Goal: Task Accomplishment & Management: Manage account settings

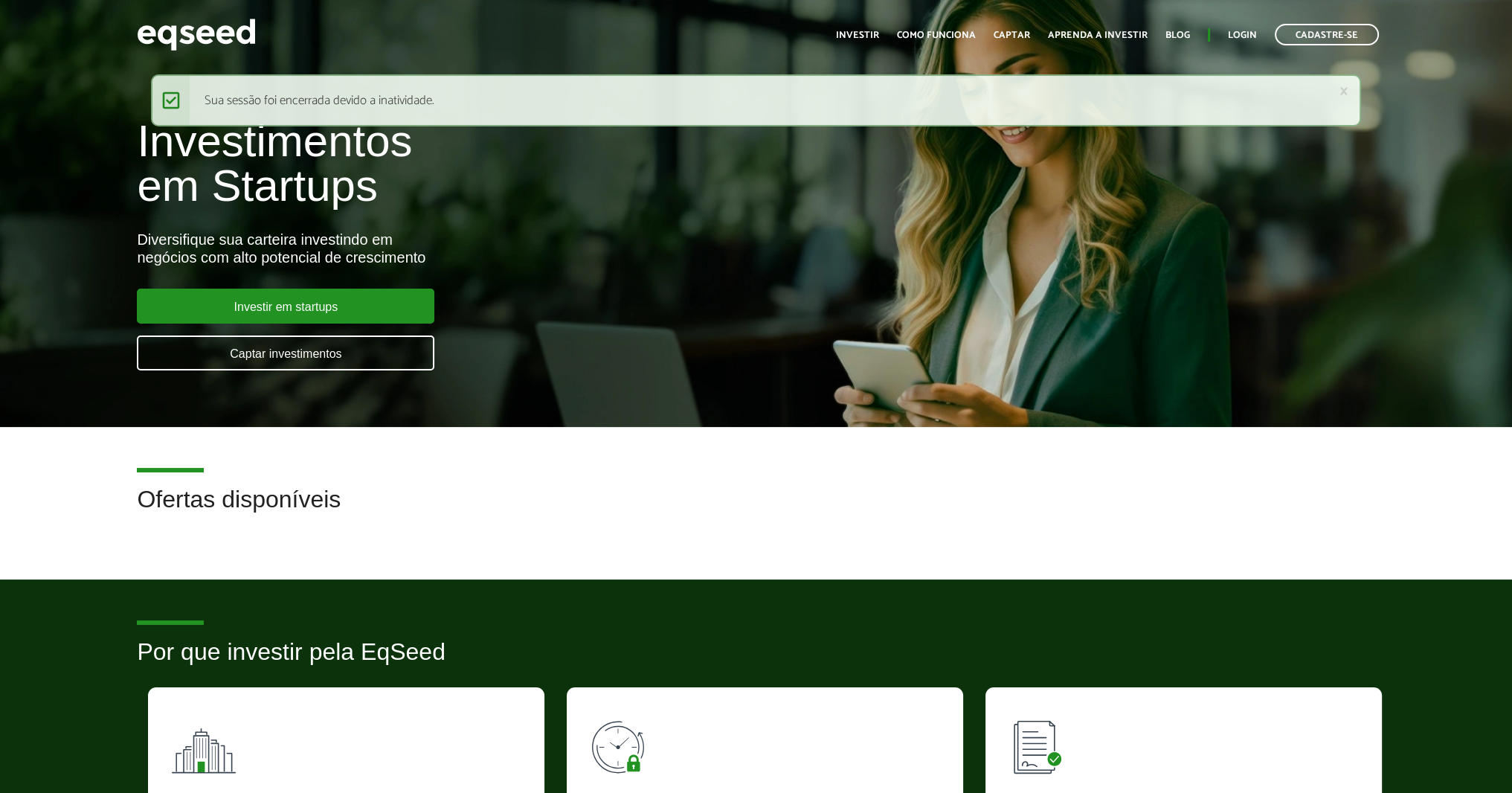
click at [1258, 28] on ul "Início Investir Como funciona Captar Aprenda a investir Blog Login Cadastre-se" at bounding box center [1107, 35] width 558 height 22
click at [1258, 31] on ul "Início Investir Como funciona Captar Aprenda a investir Blog Login Cadastre-se" at bounding box center [1107, 35] width 558 height 22
click at [1238, 33] on link "Login" at bounding box center [1242, 35] width 29 height 9
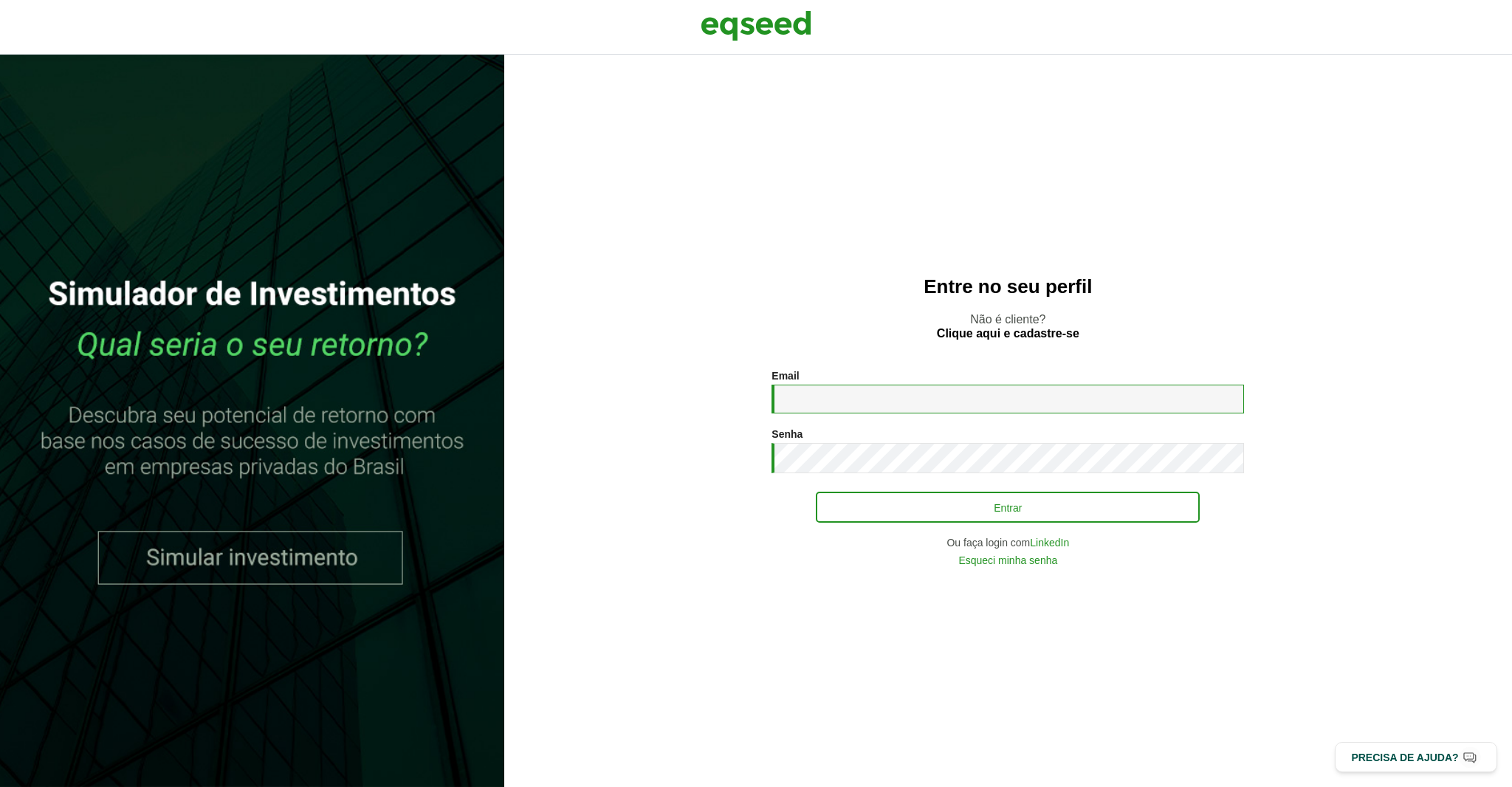
type input "**********"
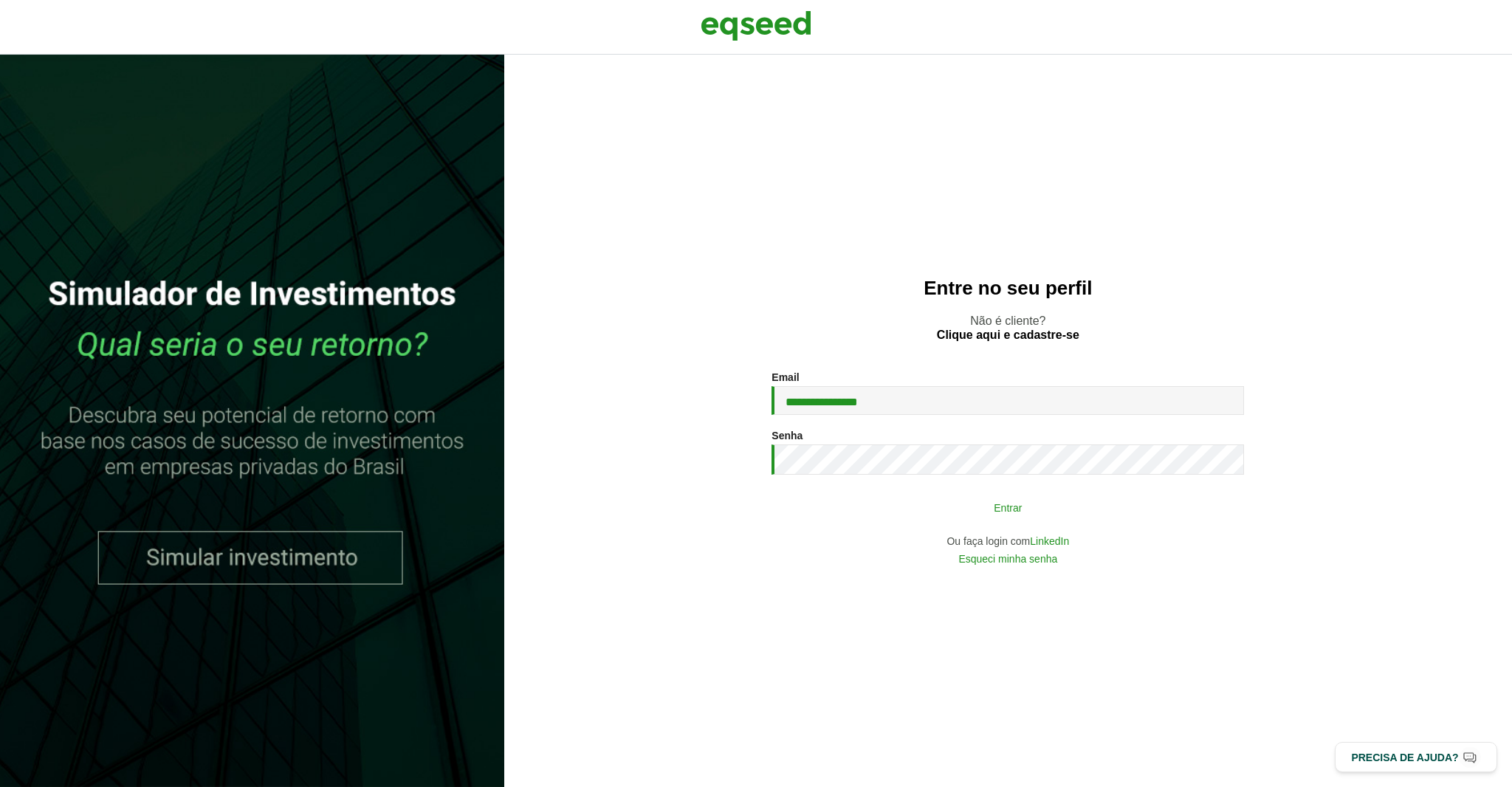
click at [1003, 522] on div "**********" at bounding box center [1008, 468] width 473 height 193
click at [995, 512] on button "Entrar" at bounding box center [1008, 507] width 384 height 28
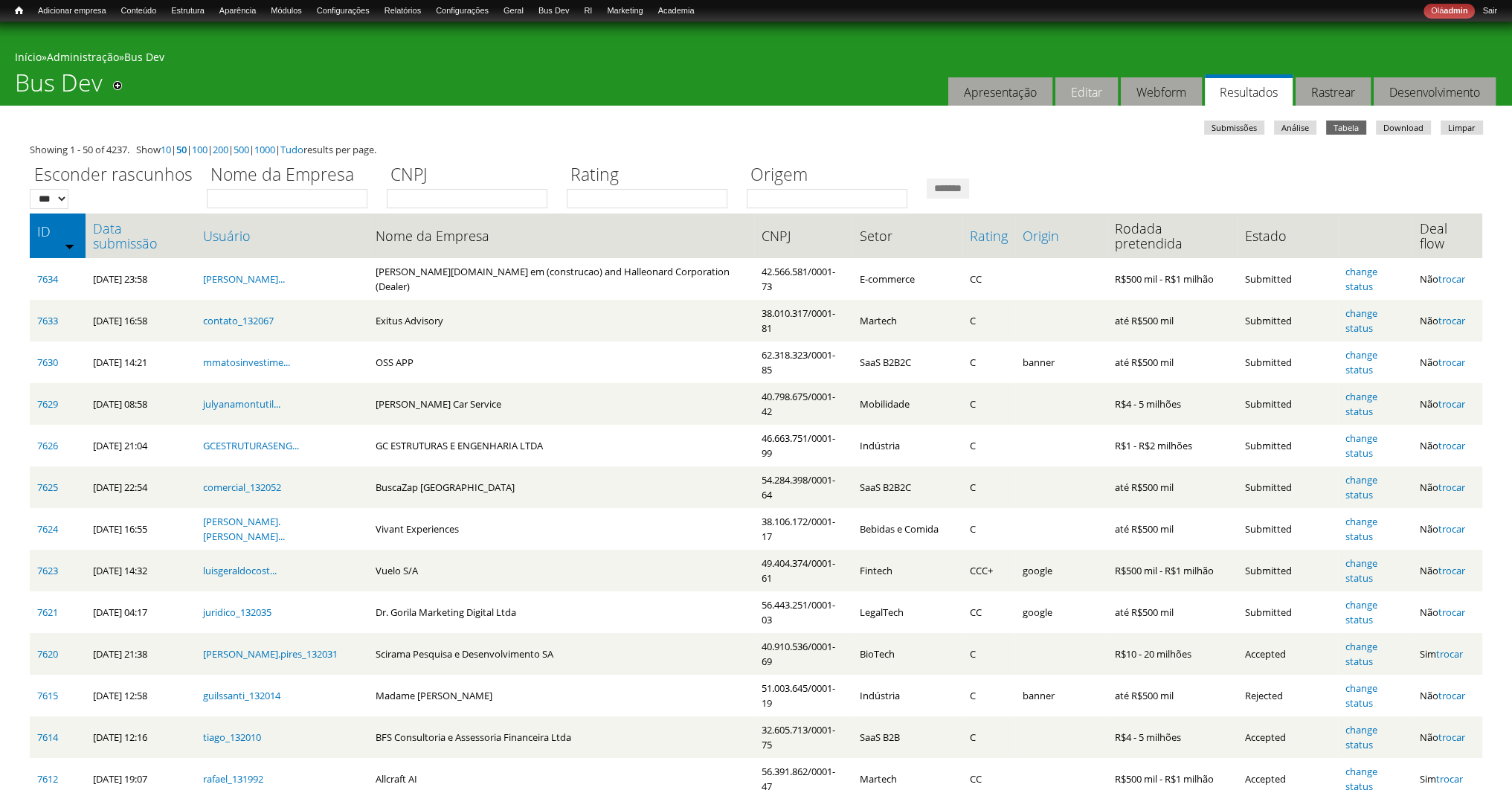
click at [1085, 87] on link "Editar" at bounding box center [1086, 92] width 62 height 29
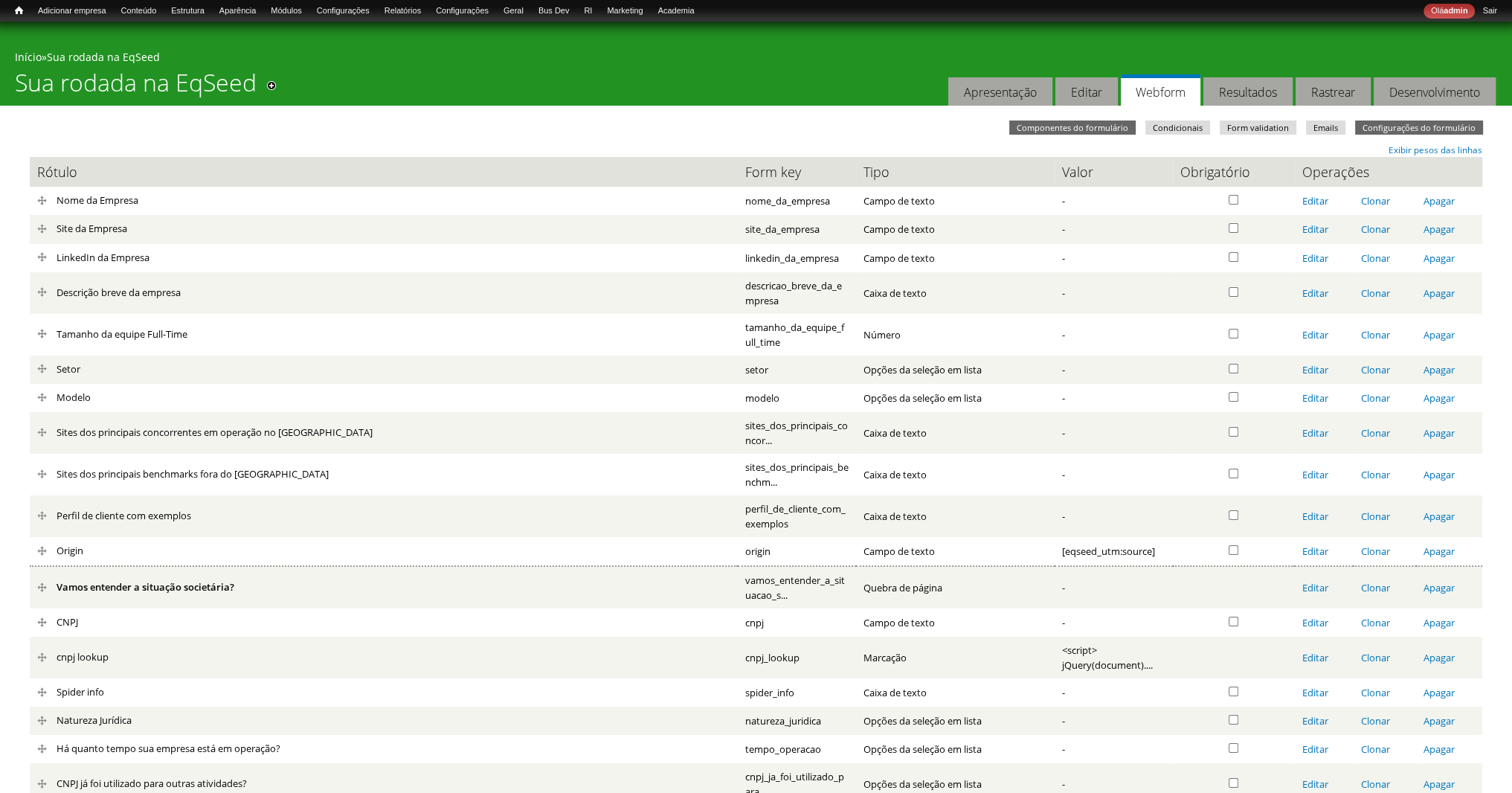
click at [1406, 132] on link "Configurações do formulário" at bounding box center [1419, 128] width 128 height 14
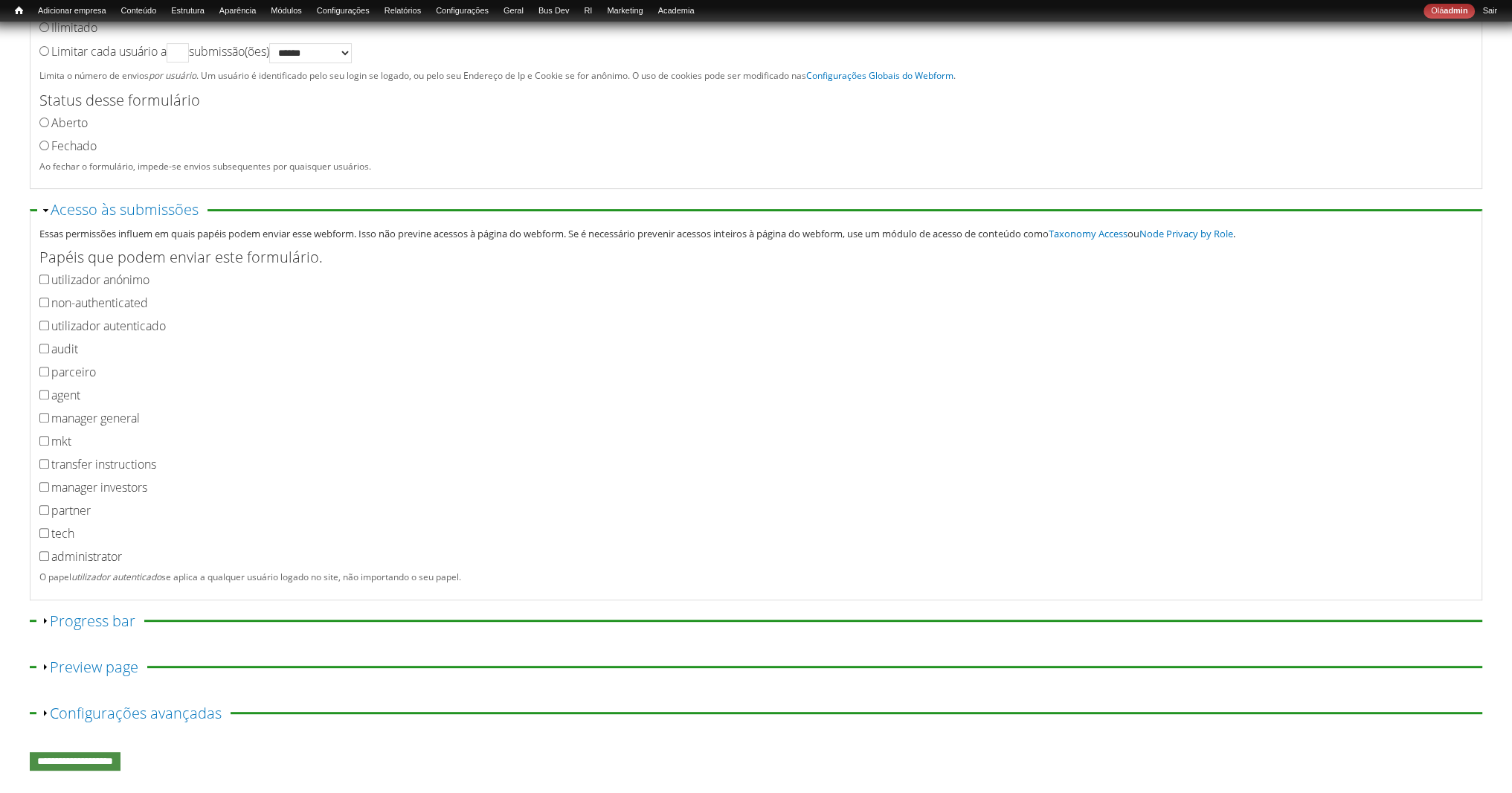
scroll to position [733, 0]
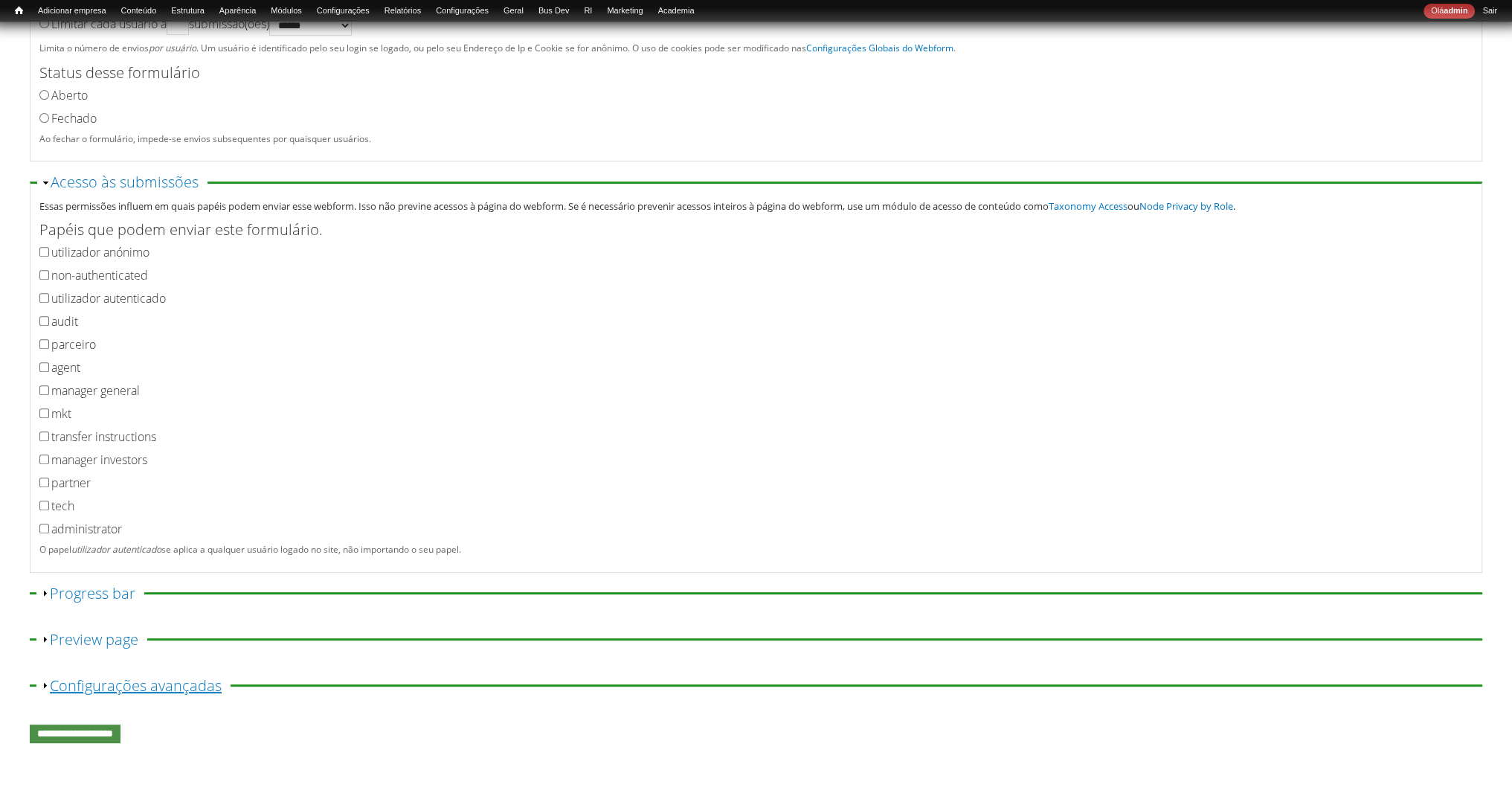
click at [200, 690] on link "Exibir Configurações avançadas" at bounding box center [135, 685] width 172 height 20
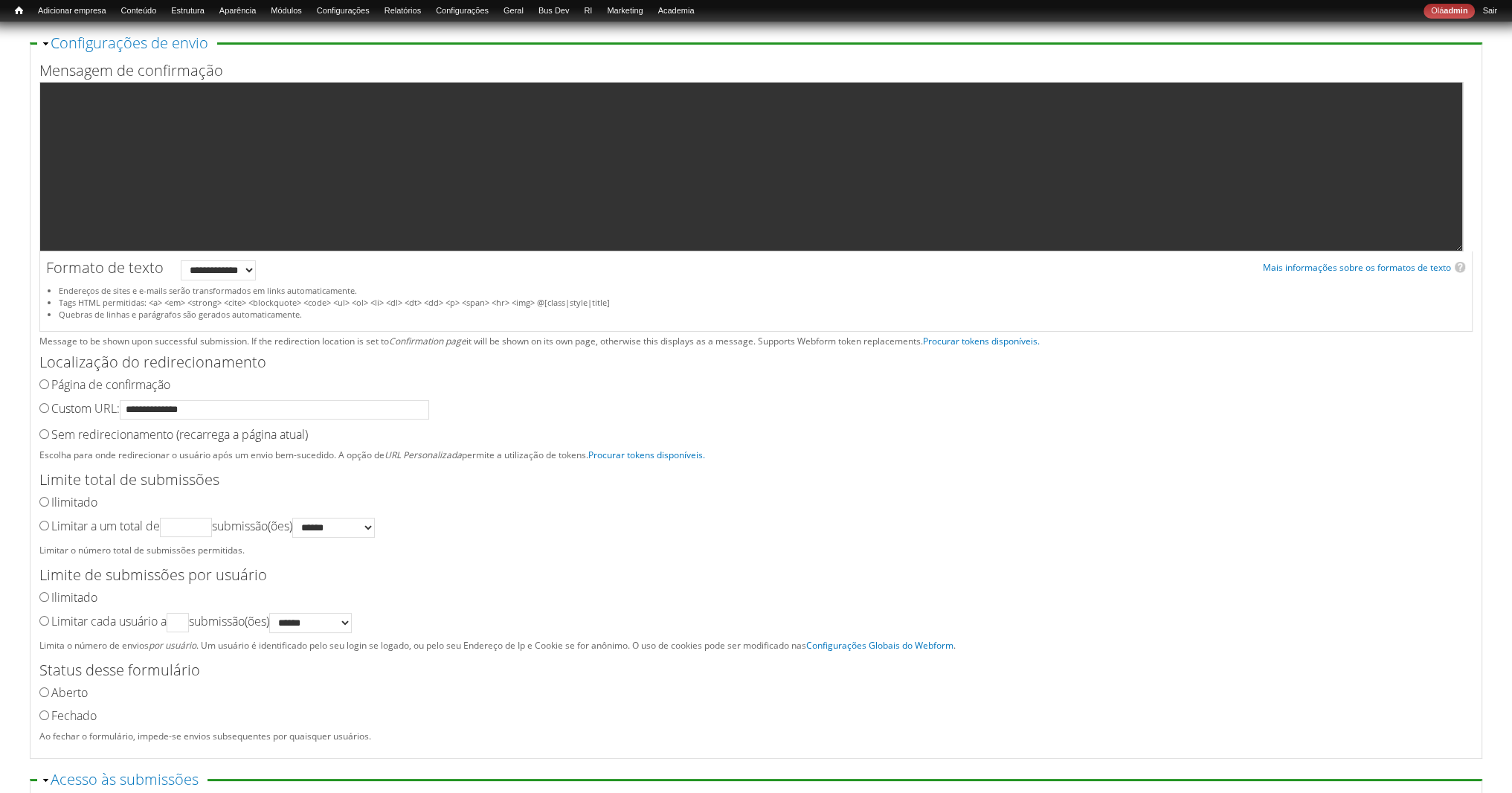
scroll to position [0, 0]
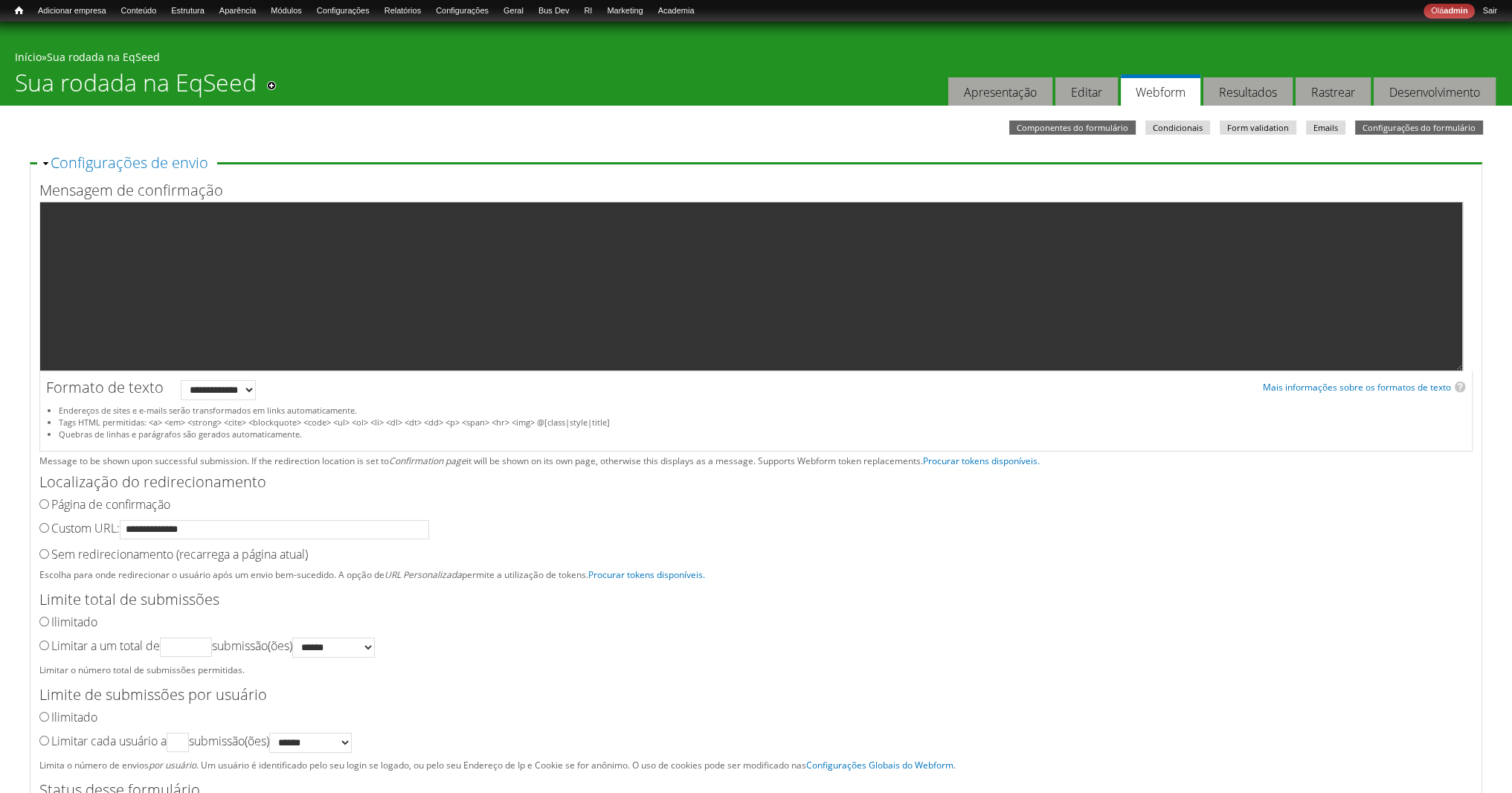
click at [1106, 134] on link "Componentes do formulário" at bounding box center [1072, 128] width 127 height 14
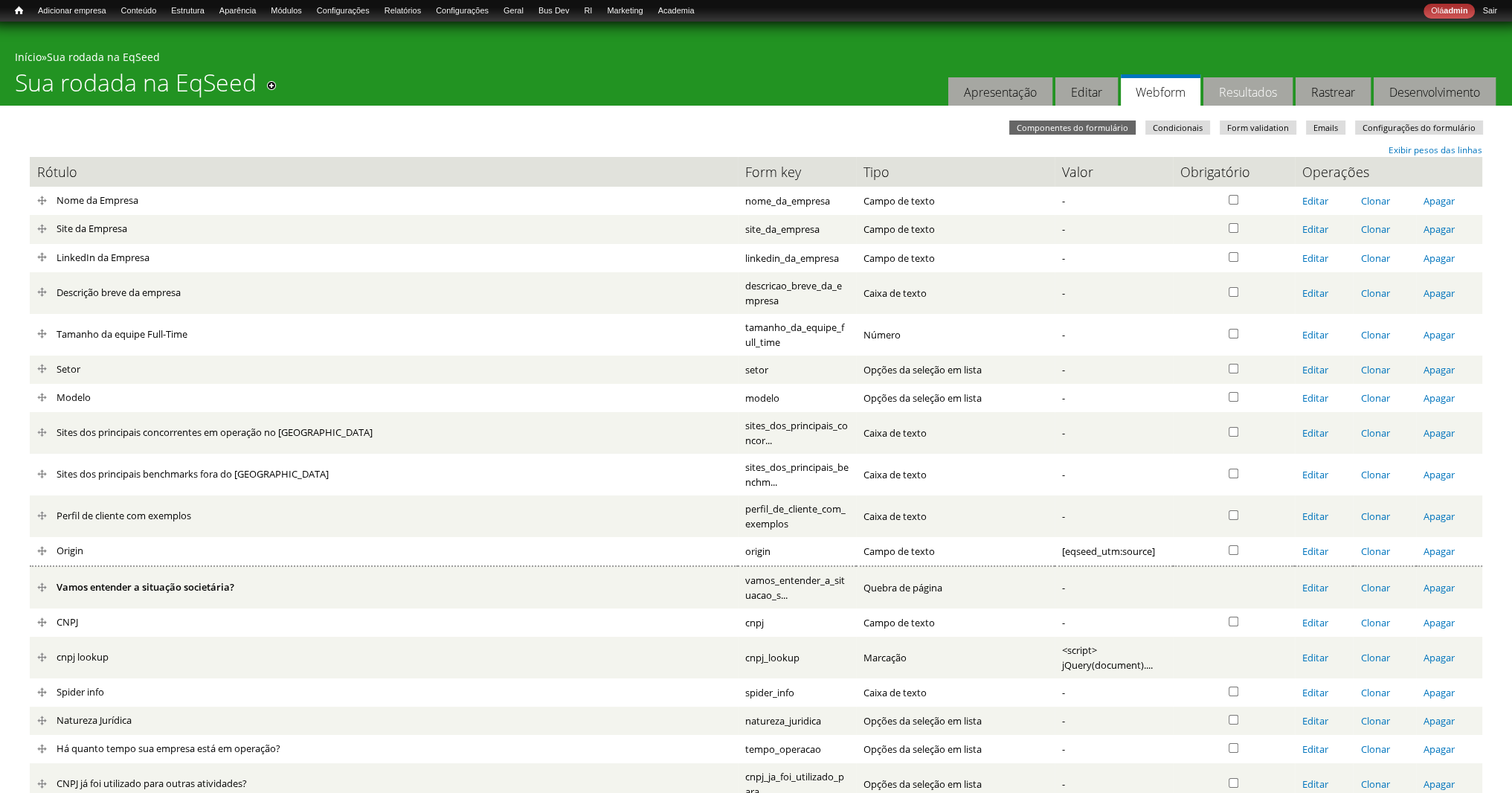
click at [1234, 93] on link "Resultados" at bounding box center [1247, 92] width 89 height 29
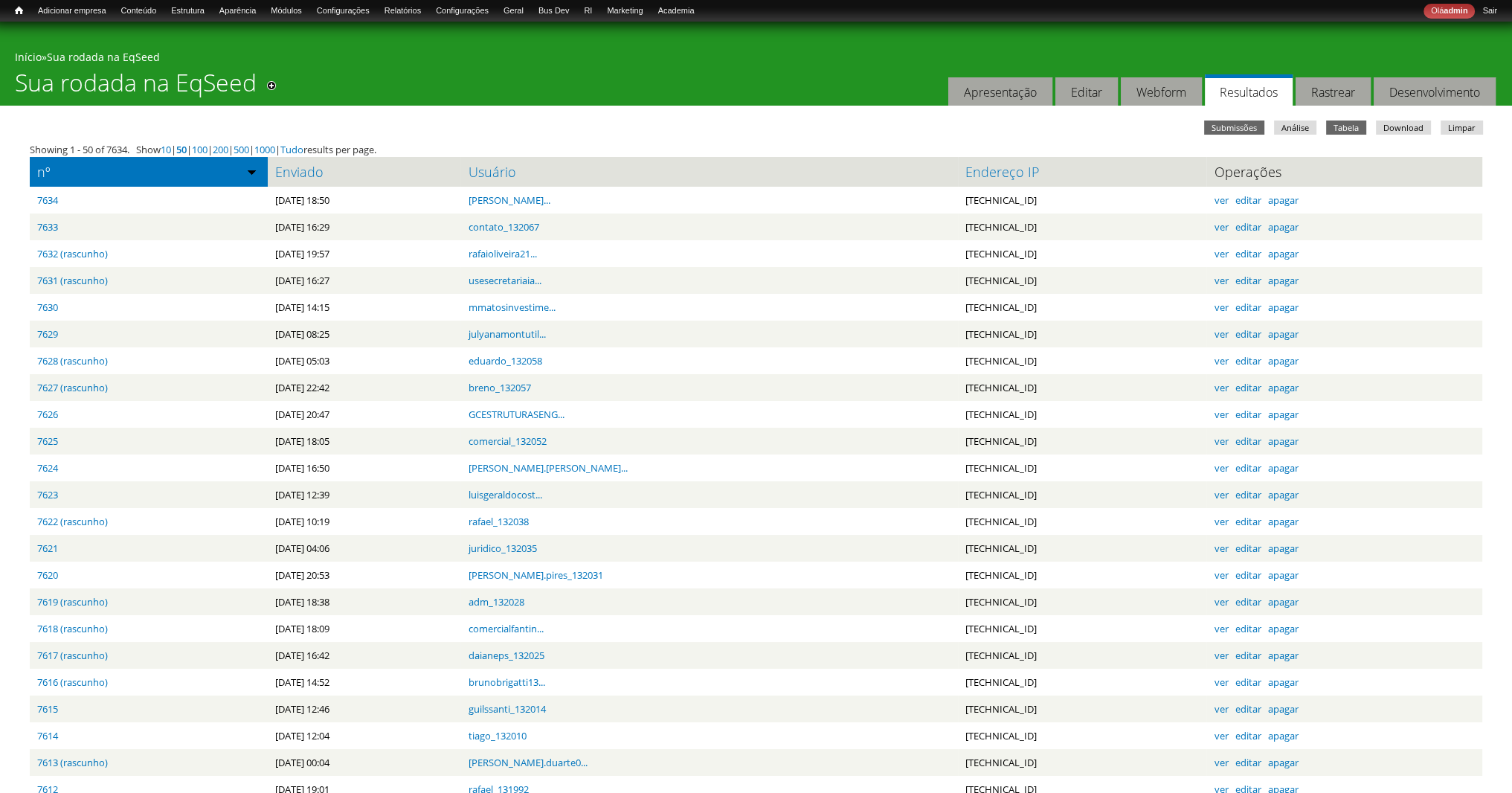
click at [1331, 122] on link "Tabela" at bounding box center [1346, 128] width 41 height 14
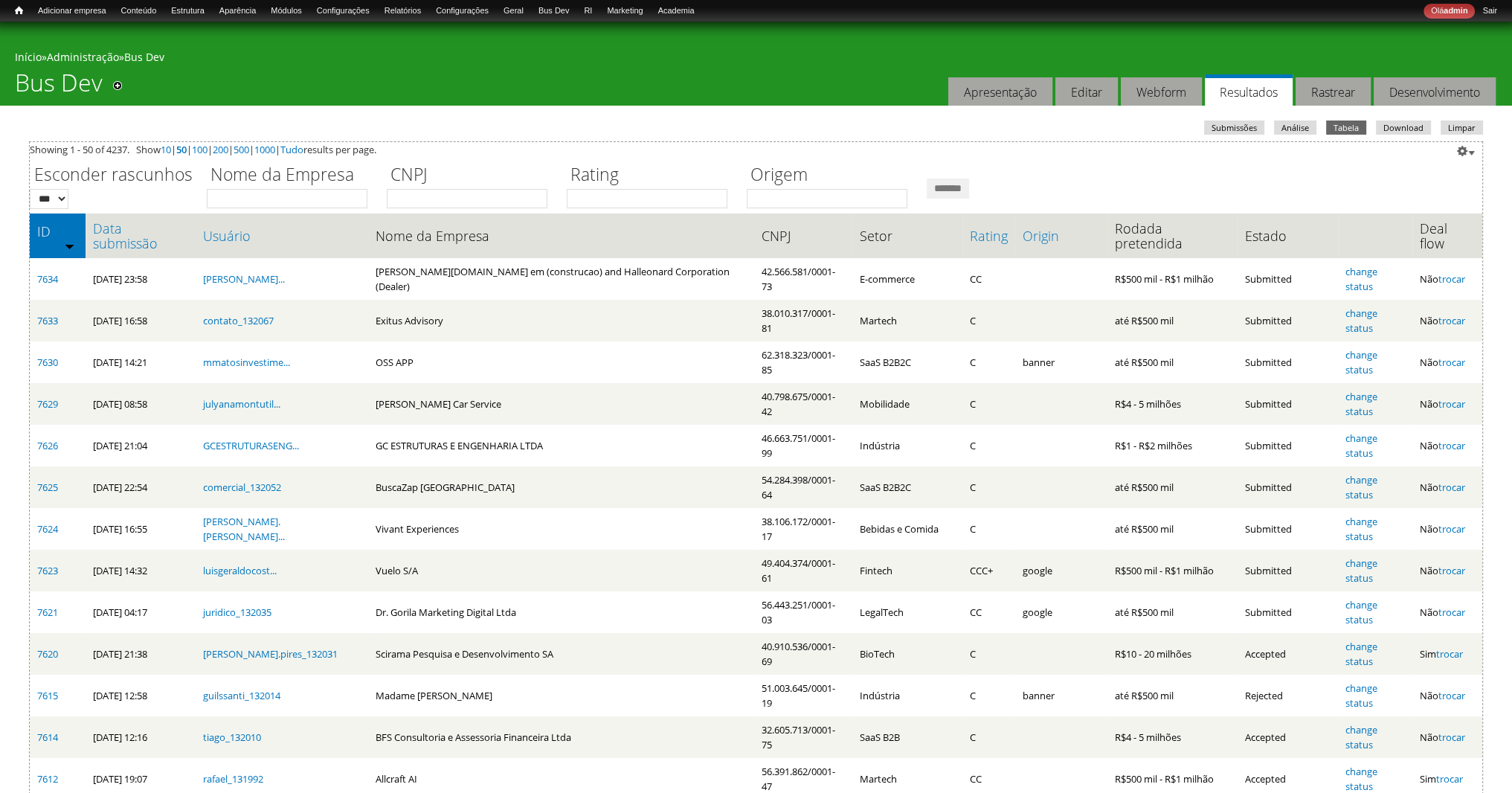
click at [1475, 143] on link "Configurar" at bounding box center [1465, 150] width 25 height 15
click at [1446, 169] on link "Editar view" at bounding box center [1448, 169] width 59 height 14
